Goal: Find specific page/section: Find specific page/section

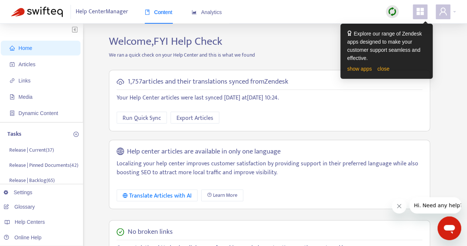
click at [293, 41] on h2 "Welcome, FYI Help Check" at bounding box center [269, 41] width 333 height 13
click at [45, 67] on span "Articles" at bounding box center [42, 64] width 65 height 15
